Goal: Transaction & Acquisition: Download file/media

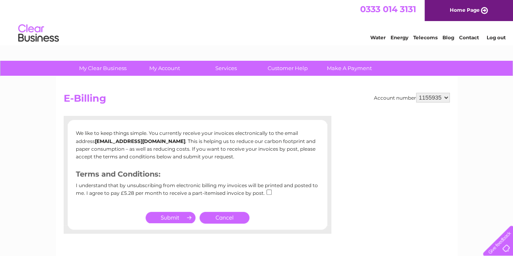
click at [178, 25] on div "Water Energy Telecoms Blog Contact Log out" at bounding box center [256, 34] width 513 height 26
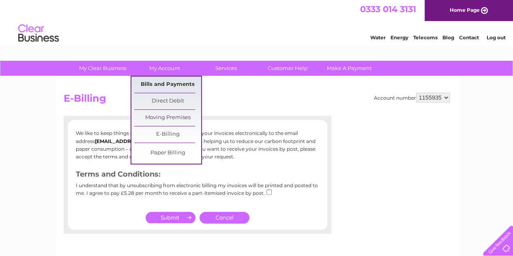
click at [178, 84] on link "Bills and Payments" at bounding box center [167, 85] width 67 height 16
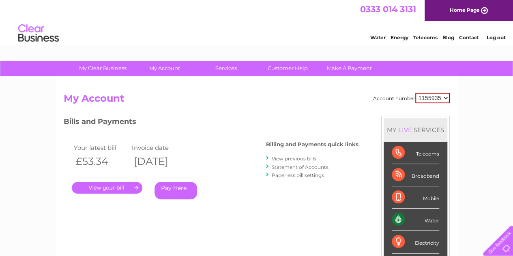
click at [116, 188] on link "." at bounding box center [107, 188] width 71 height 12
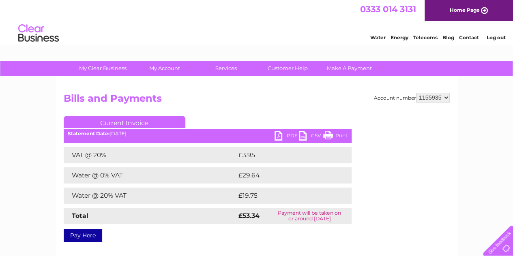
click at [305, 138] on link "CSV" at bounding box center [311, 137] width 24 height 12
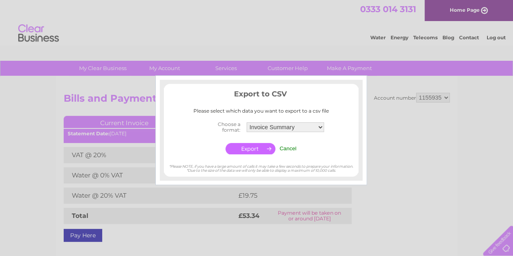
click at [322, 126] on select "Invoice Summary Service Charge Summary" at bounding box center [285, 127] width 77 height 10
click at [246, 122] on select "Invoice Summary Service Charge Summary" at bounding box center [285, 127] width 78 height 11
click at [253, 152] on input "button" at bounding box center [250, 148] width 50 height 11
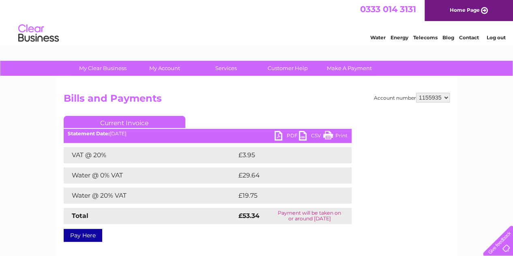
drag, startPoint x: 342, startPoint y: 26, endPoint x: 347, endPoint y: 35, distance: 10.7
click at [342, 26] on div "Water Energy Telecoms Blog Contact Log out" at bounding box center [256, 34] width 513 height 26
click at [281, 136] on link "PDF" at bounding box center [287, 137] width 24 height 12
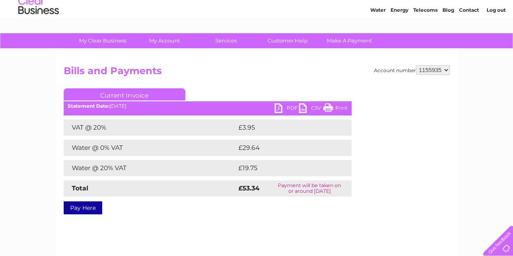
scroll to position [41, 0]
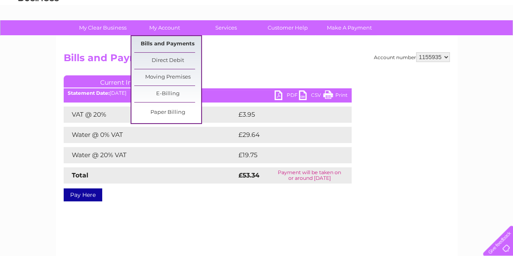
click at [169, 46] on link "Bills and Payments" at bounding box center [167, 44] width 67 height 16
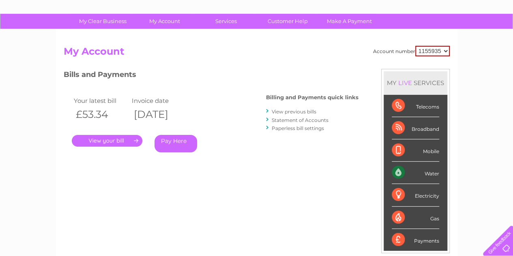
scroll to position [40, 0]
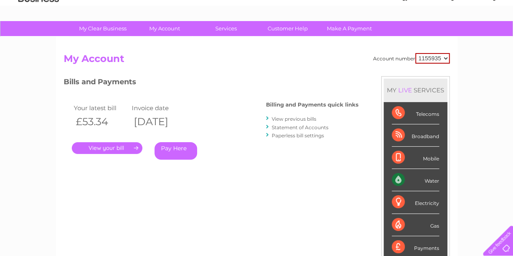
click at [306, 120] on link "View previous bills" at bounding box center [294, 119] width 45 height 6
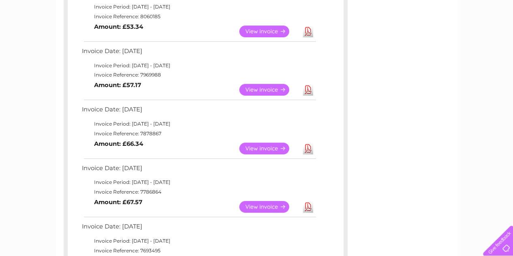
scroll to position [164, 0]
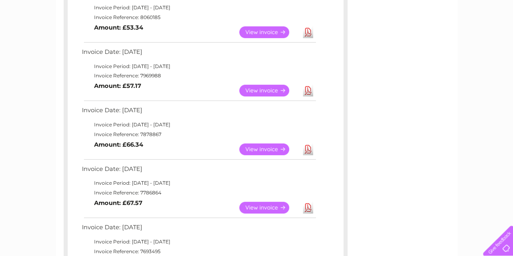
click at [309, 207] on link "Download" at bounding box center [308, 208] width 10 height 12
click at [308, 151] on link "Download" at bounding box center [308, 150] width 10 height 12
click at [307, 92] on link "Download" at bounding box center [308, 91] width 10 height 12
